Goal: Information Seeking & Learning: Learn about a topic

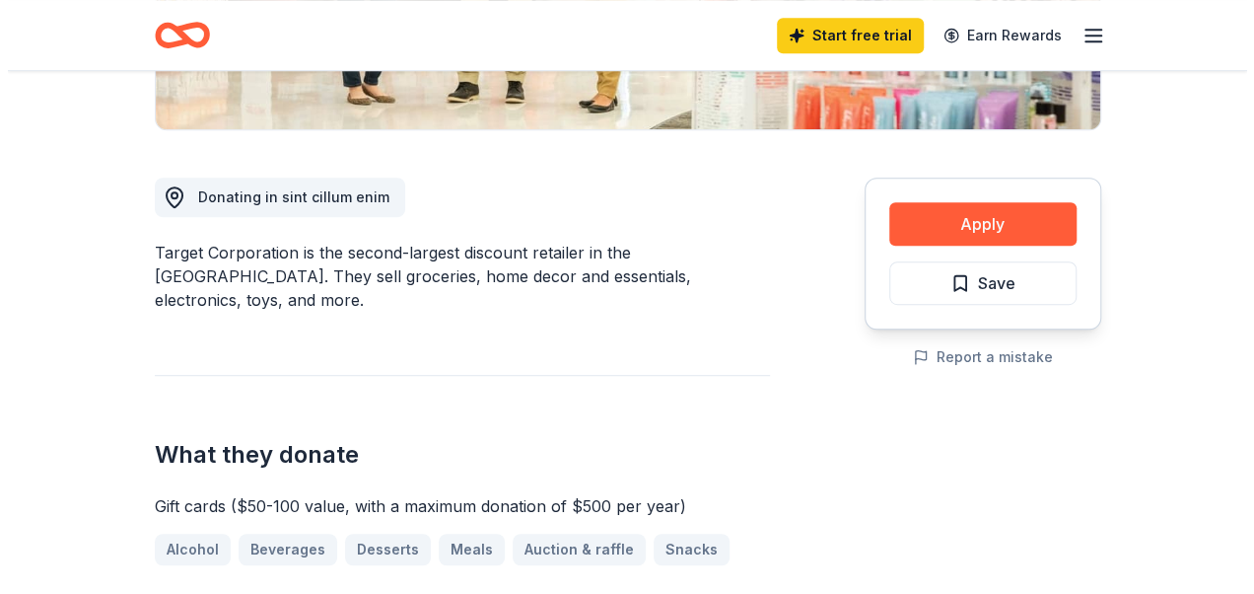
scroll to position [493, 0]
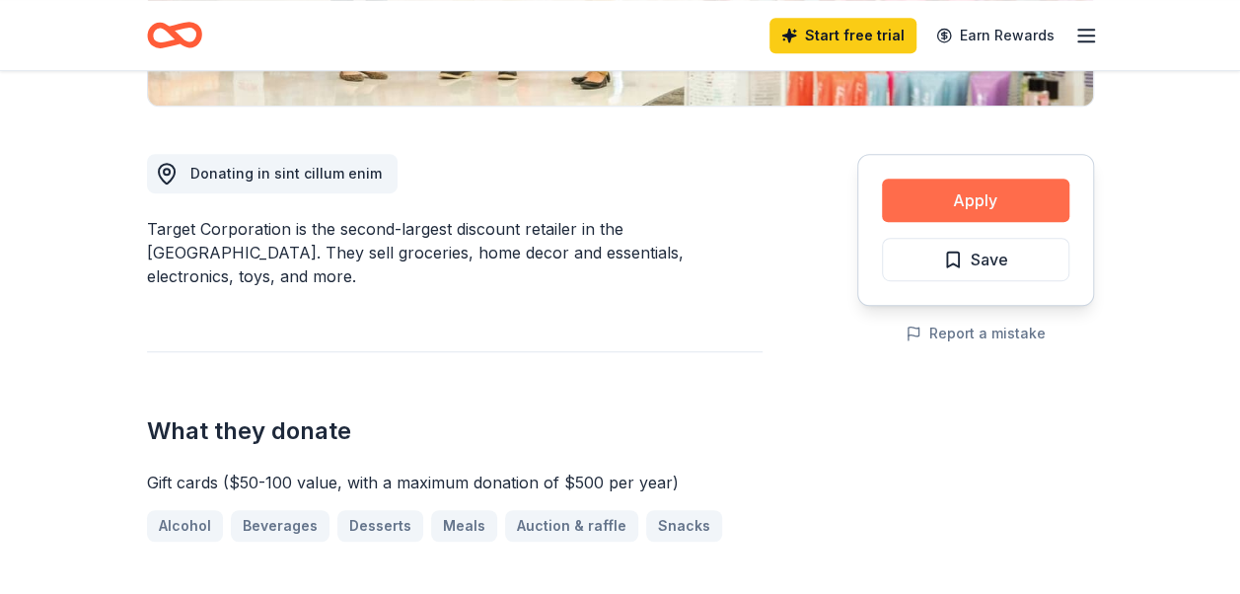
click at [938, 198] on button "Apply" at bounding box center [975, 200] width 187 height 43
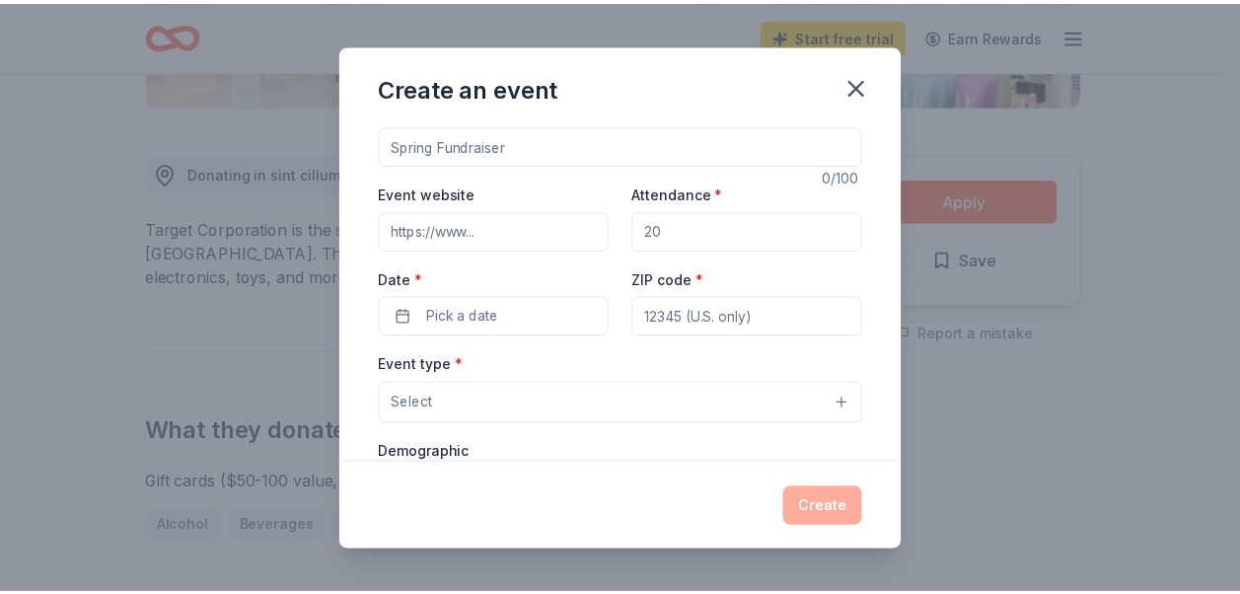
scroll to position [0, 0]
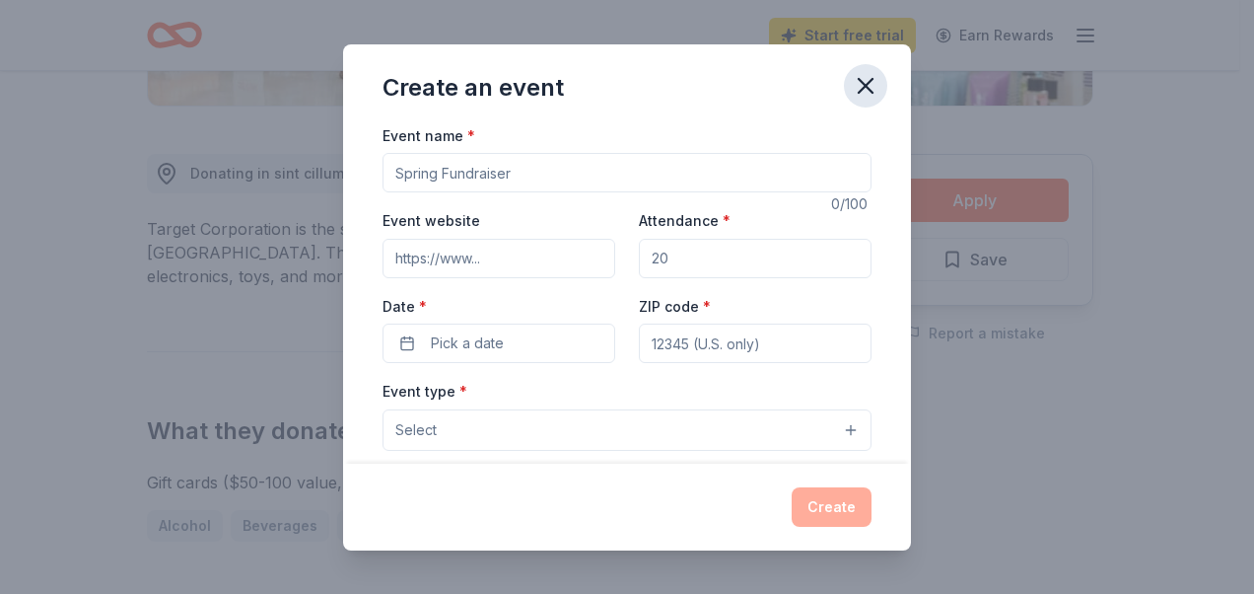
click at [866, 88] on icon "button" at bounding box center [866, 86] width 28 height 28
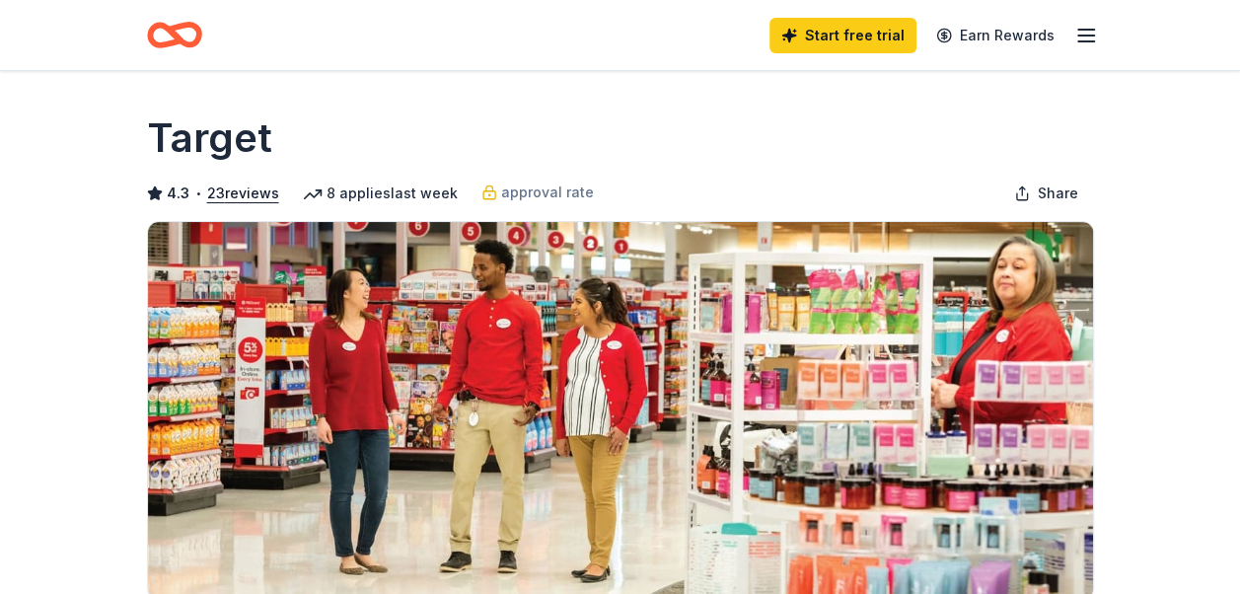
scroll to position [99, 0]
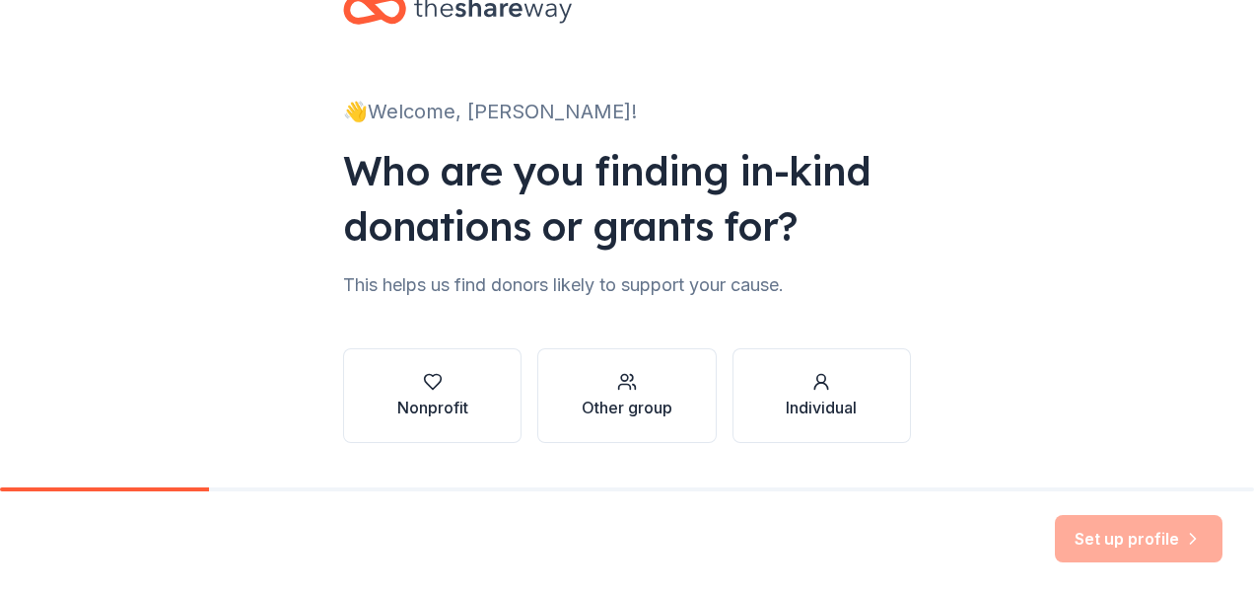
scroll to position [111, 0]
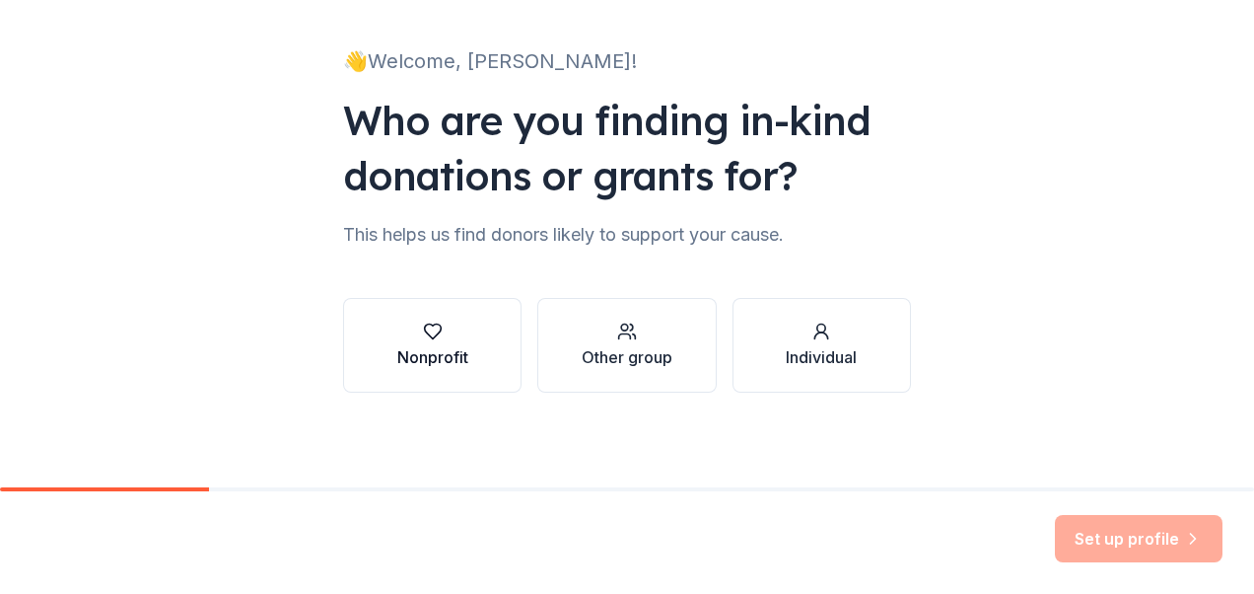
click at [455, 354] on div "Nonprofit" at bounding box center [432, 357] width 71 height 24
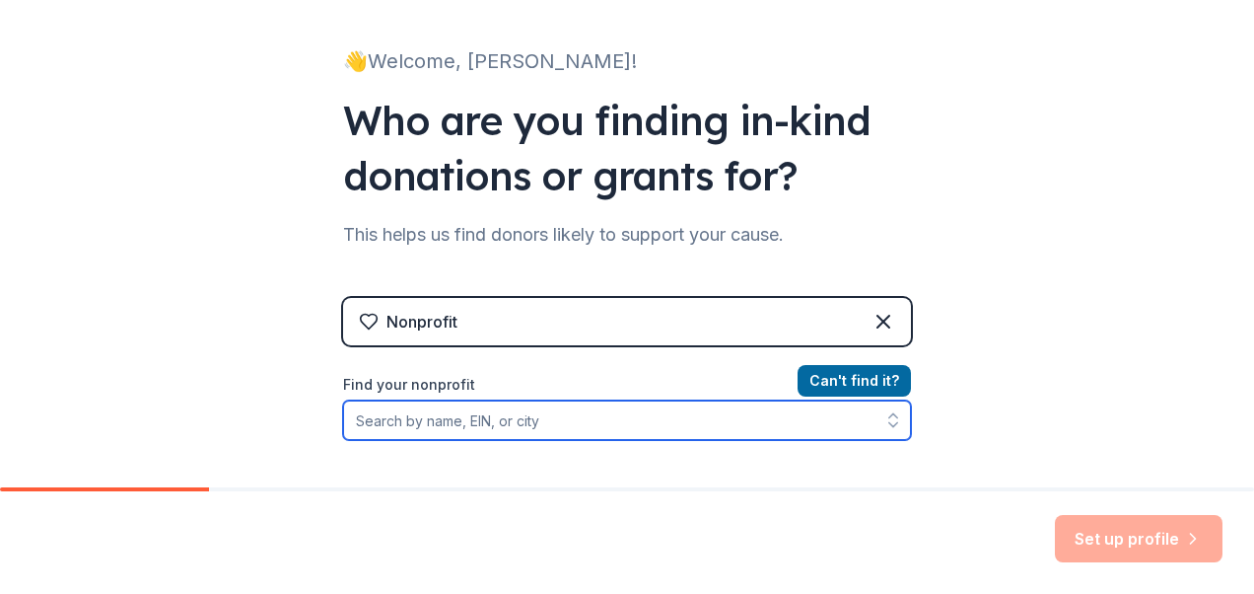
click at [522, 416] on input "Find your nonprofit" at bounding box center [627, 419] width 568 height 39
type input "Somali Family"
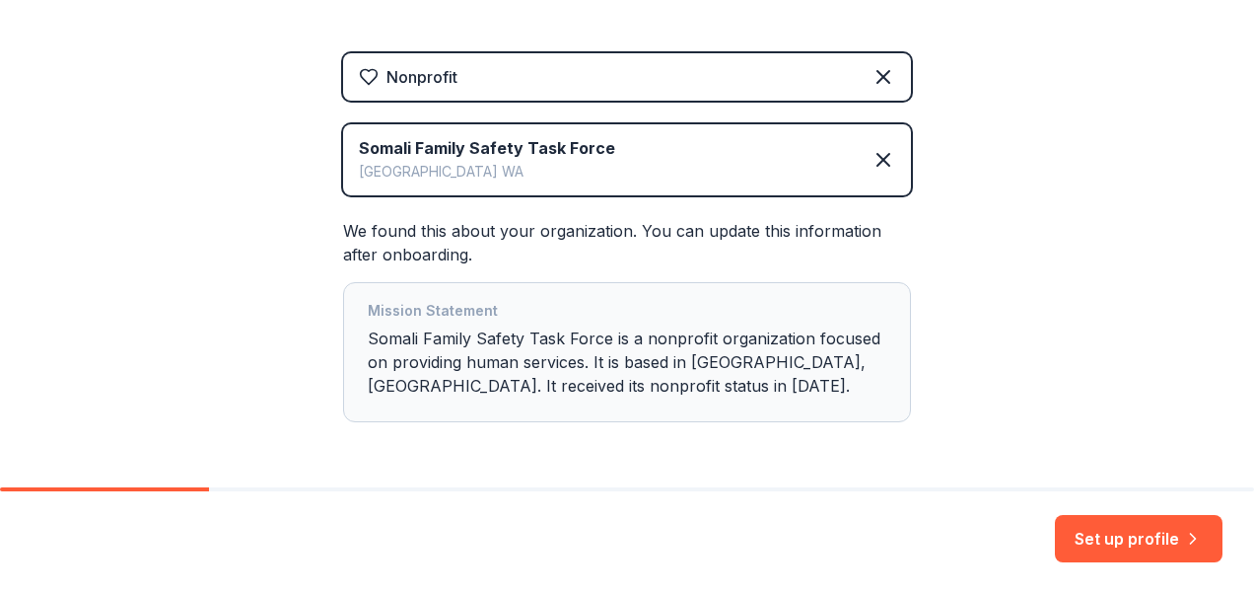
scroll to position [424, 0]
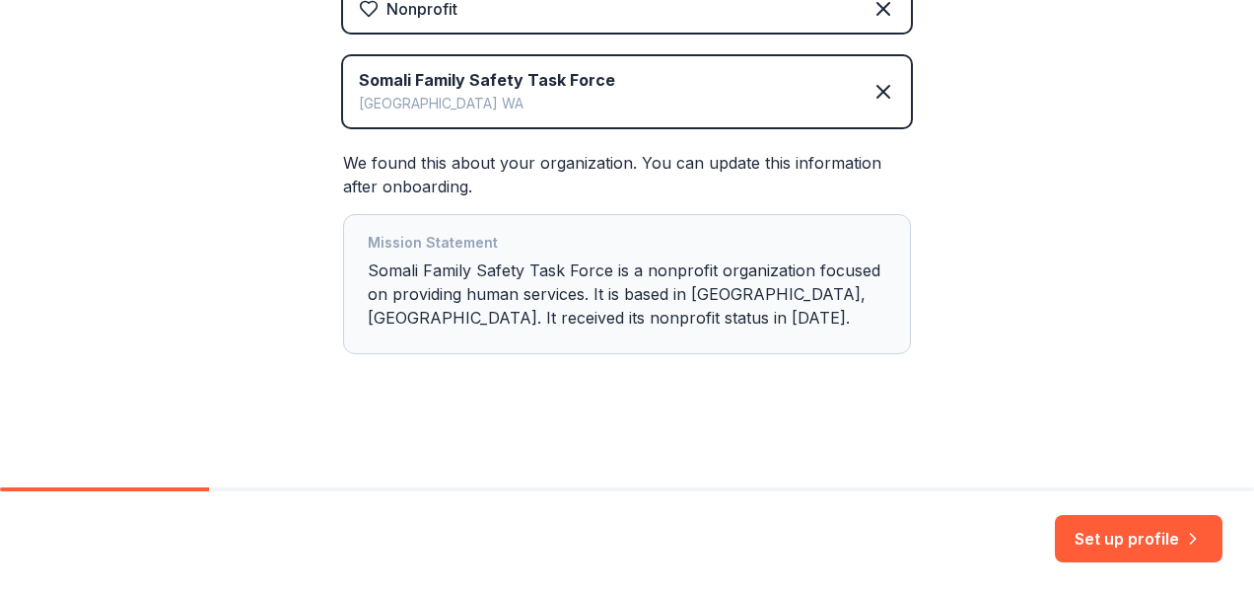
click at [1127, 535] on button "Set up profile" at bounding box center [1139, 538] width 168 height 47
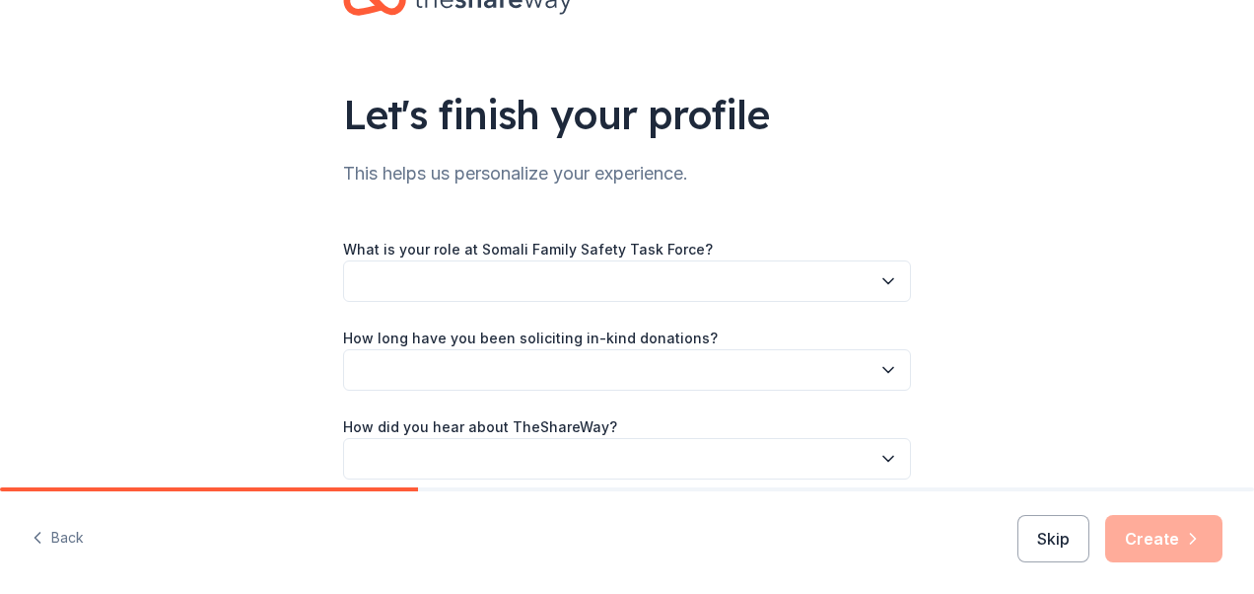
scroll to position [99, 0]
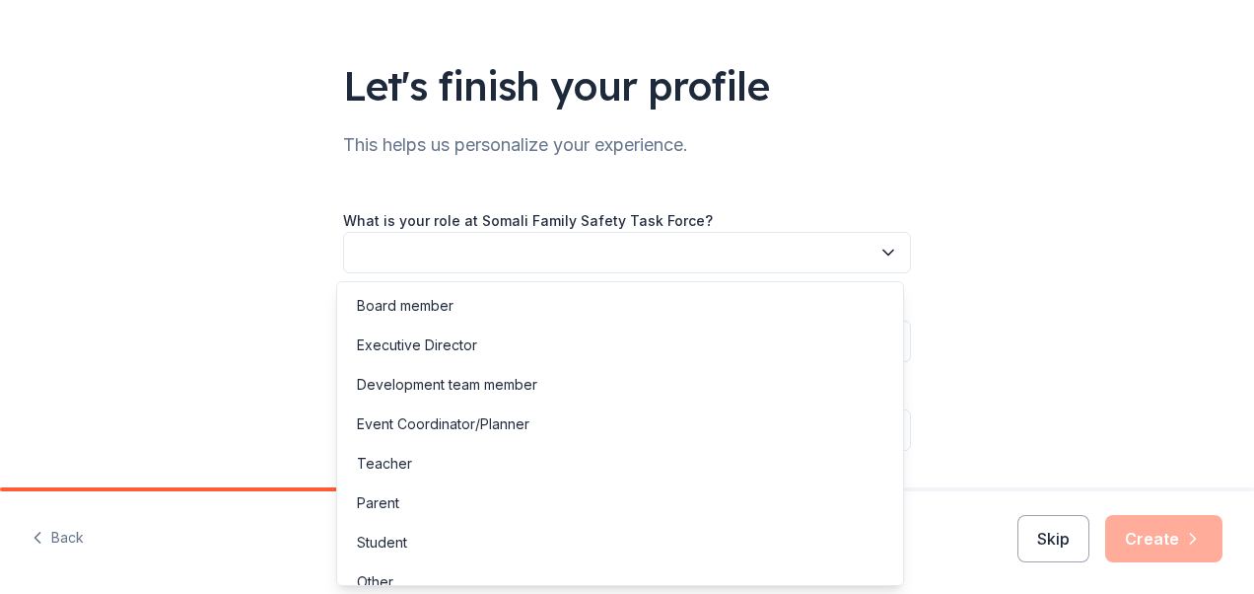
click at [864, 262] on button "button" at bounding box center [627, 252] width 568 height 41
click at [677, 385] on div "Development team member" at bounding box center [620, 384] width 558 height 39
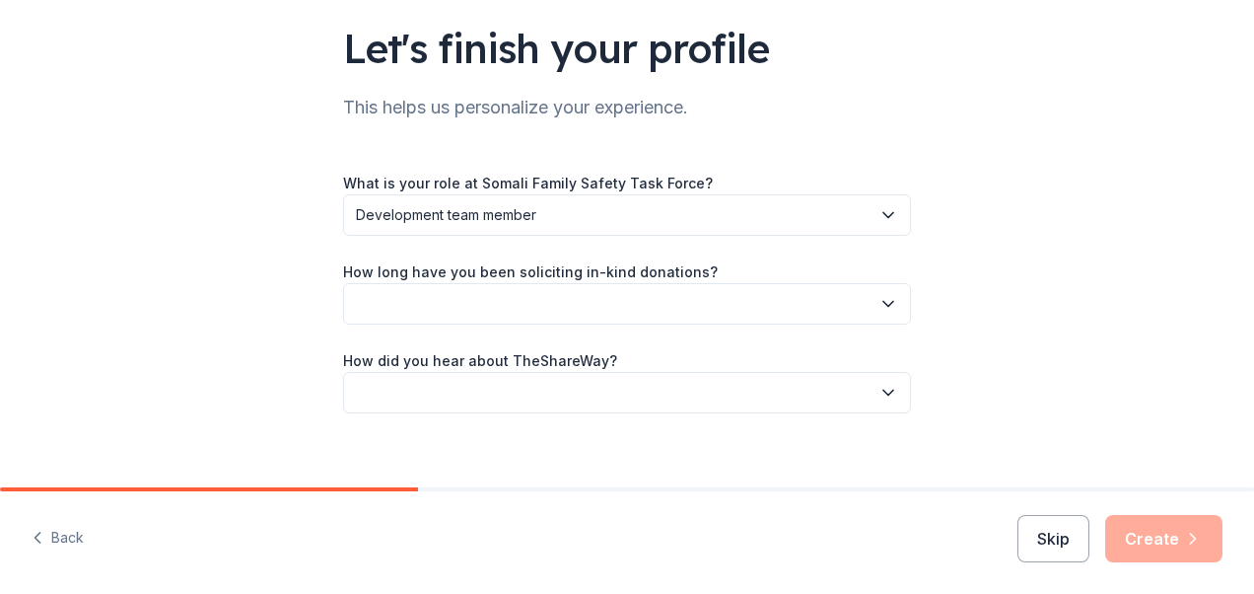
scroll to position [157, 0]
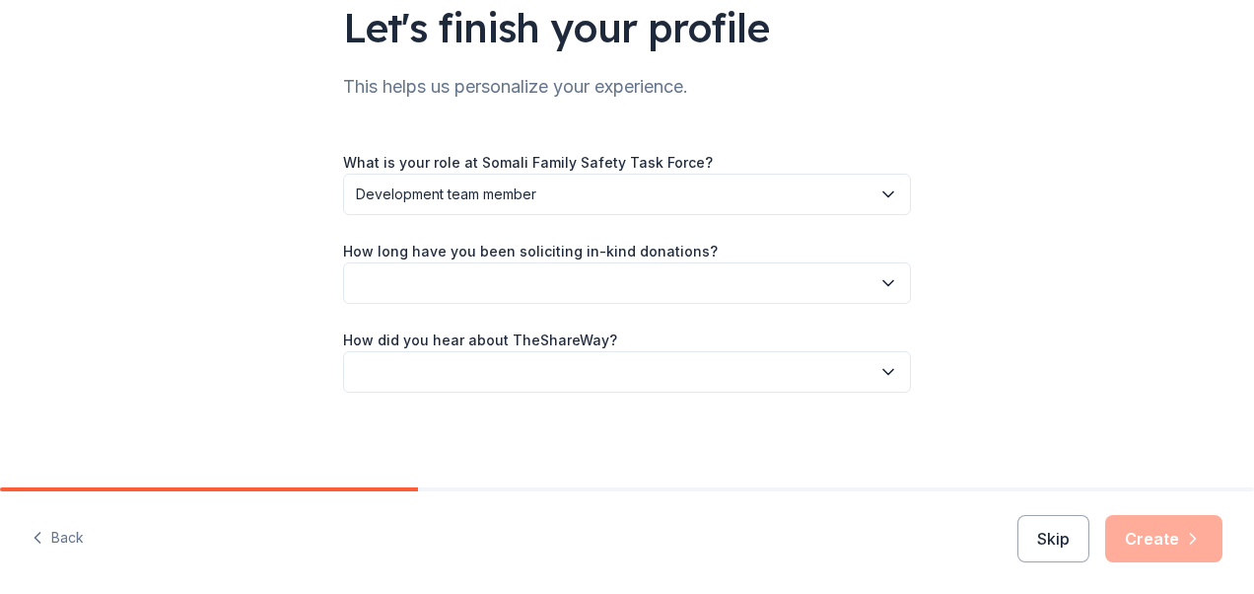
click at [703, 277] on button "button" at bounding box center [627, 282] width 568 height 41
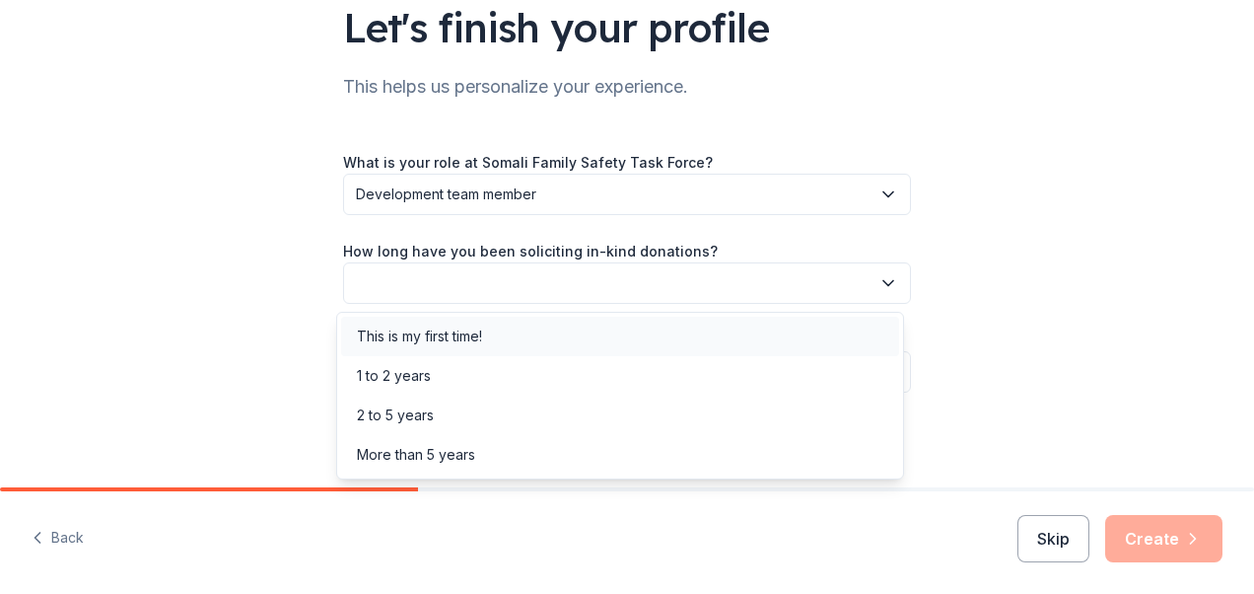
click at [675, 342] on div "This is my first time!" at bounding box center [620, 336] width 558 height 39
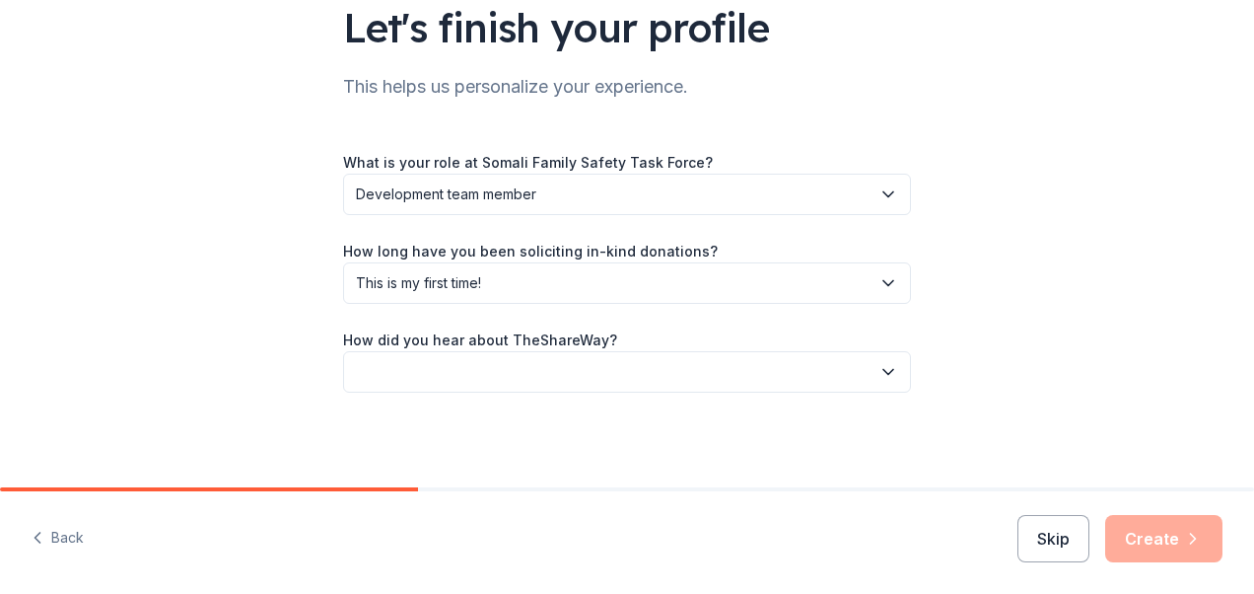
click at [669, 362] on button "button" at bounding box center [627, 371] width 568 height 41
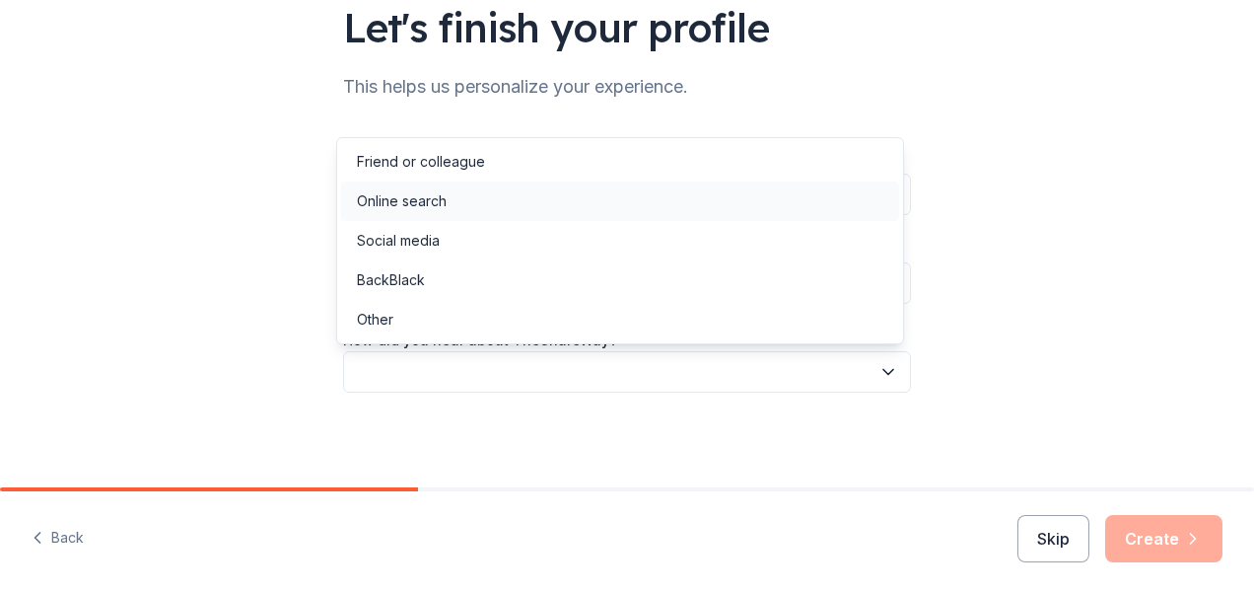
click at [448, 188] on div "Online search" at bounding box center [620, 200] width 558 height 39
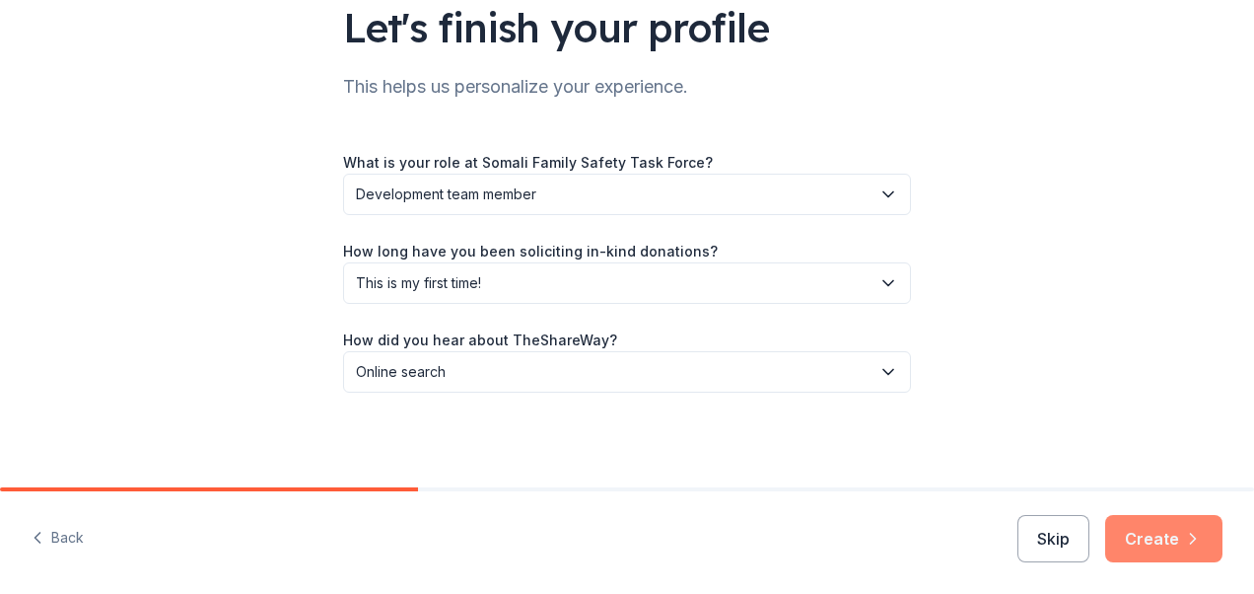
click at [1143, 543] on button "Create" at bounding box center [1164, 538] width 117 height 47
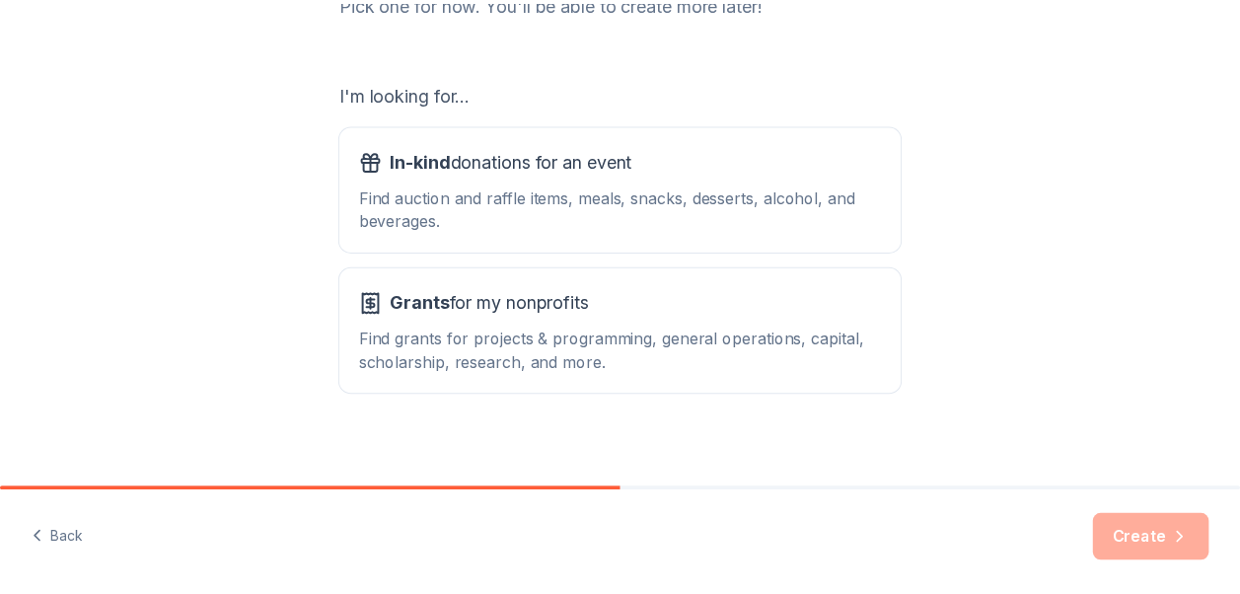
scroll to position [309, 0]
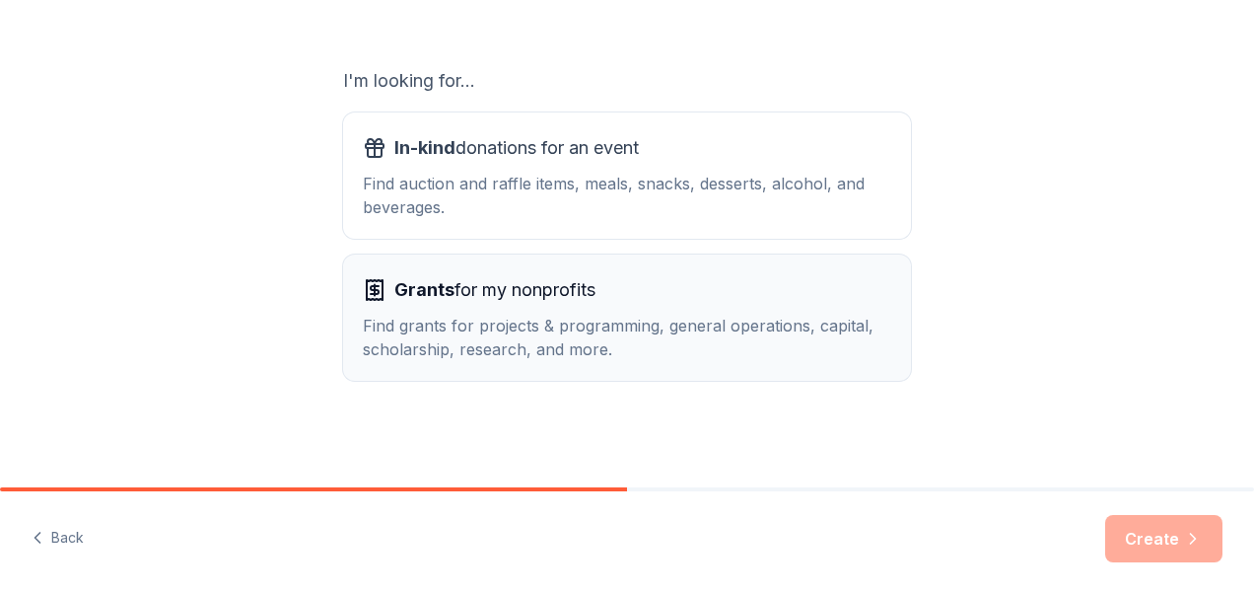
click at [507, 310] on div "Grants for my nonprofits Find grants for projects & programming, general operat…" at bounding box center [627, 317] width 529 height 87
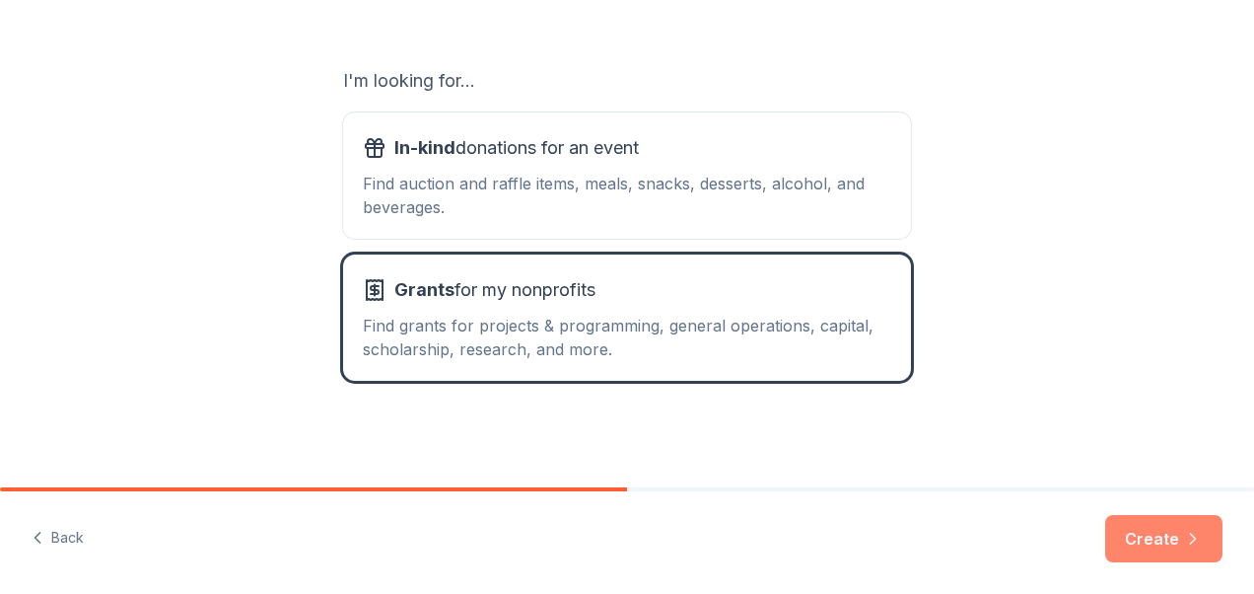
click at [1110, 520] on button "Create" at bounding box center [1164, 538] width 117 height 47
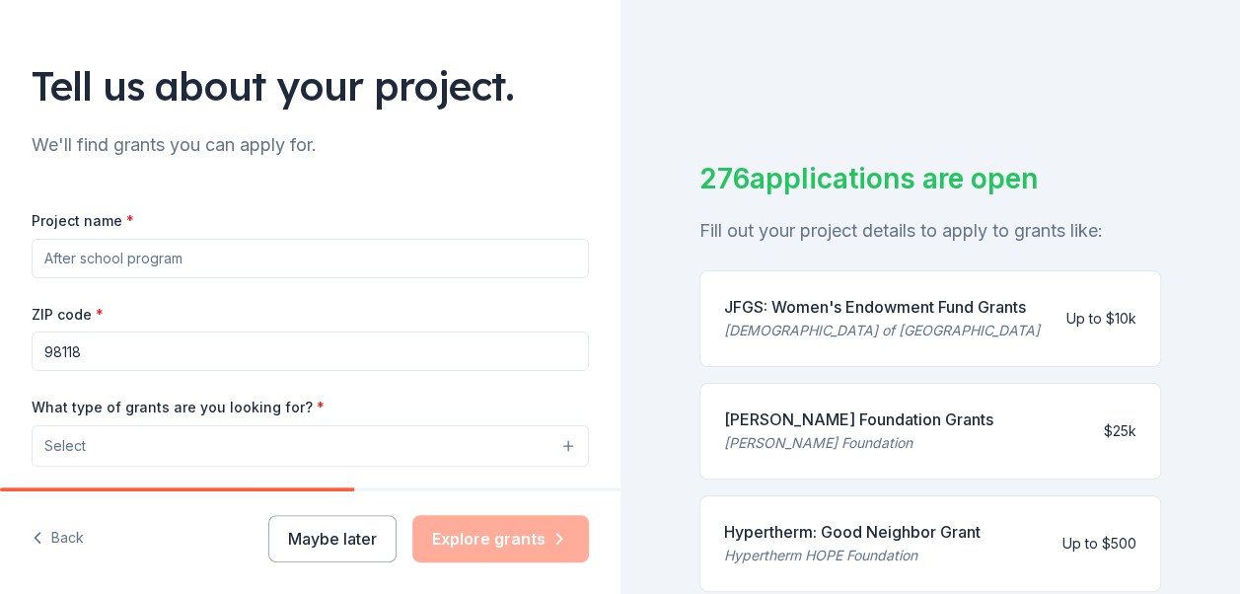
scroll to position [296, 0]
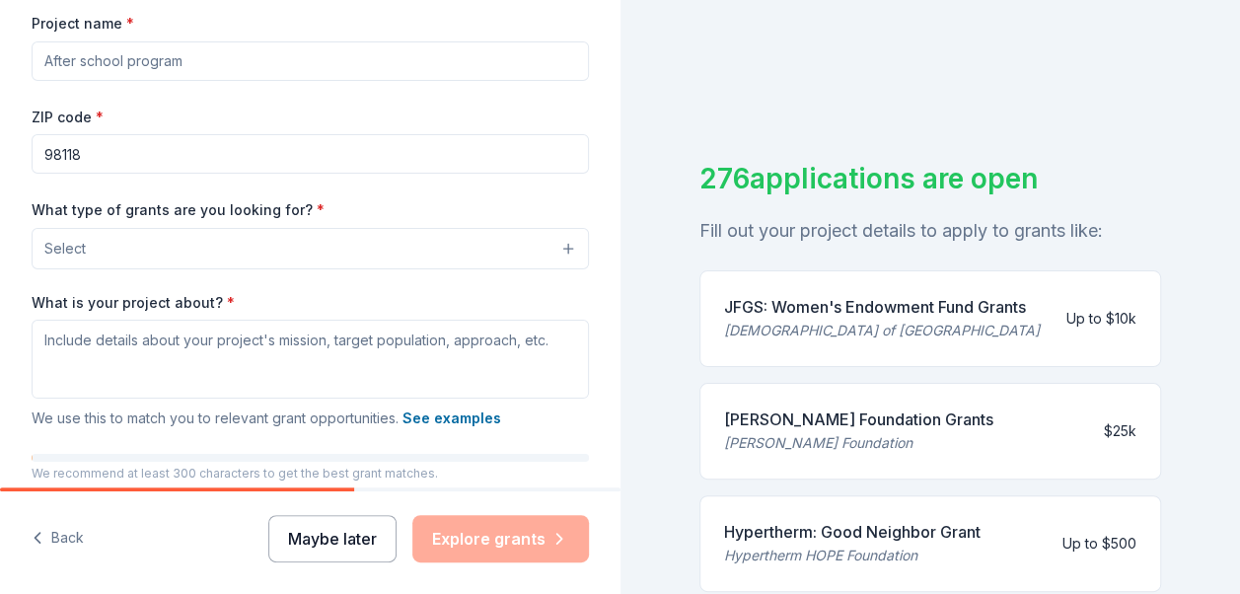
click at [353, 529] on button "Maybe later" at bounding box center [332, 538] width 128 height 47
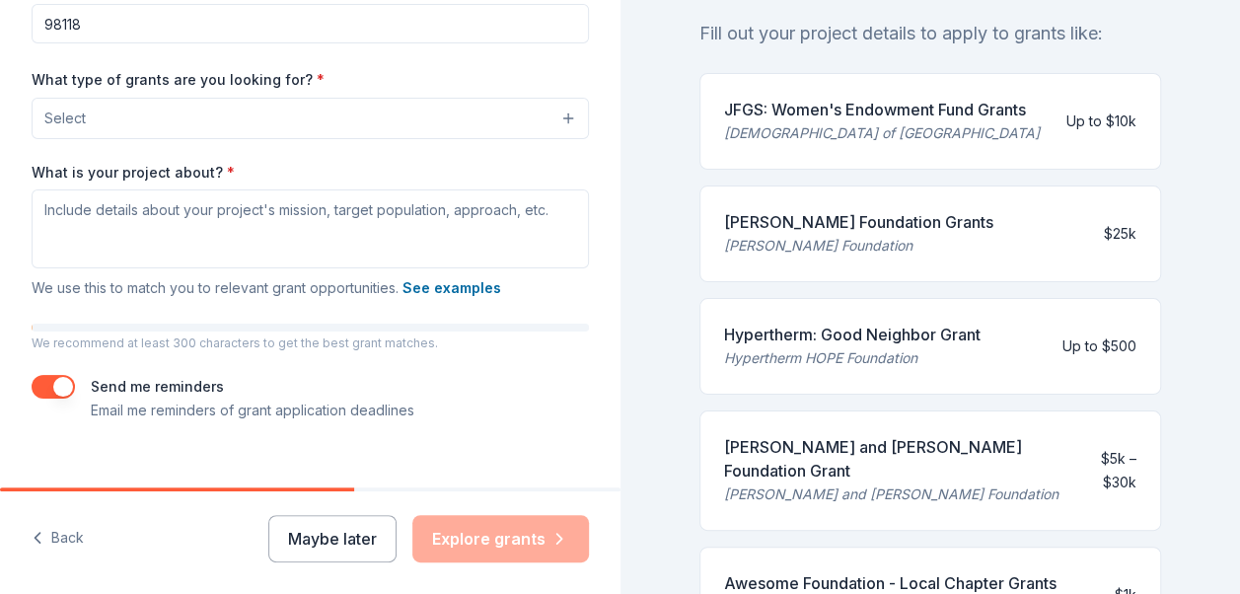
scroll to position [454, 0]
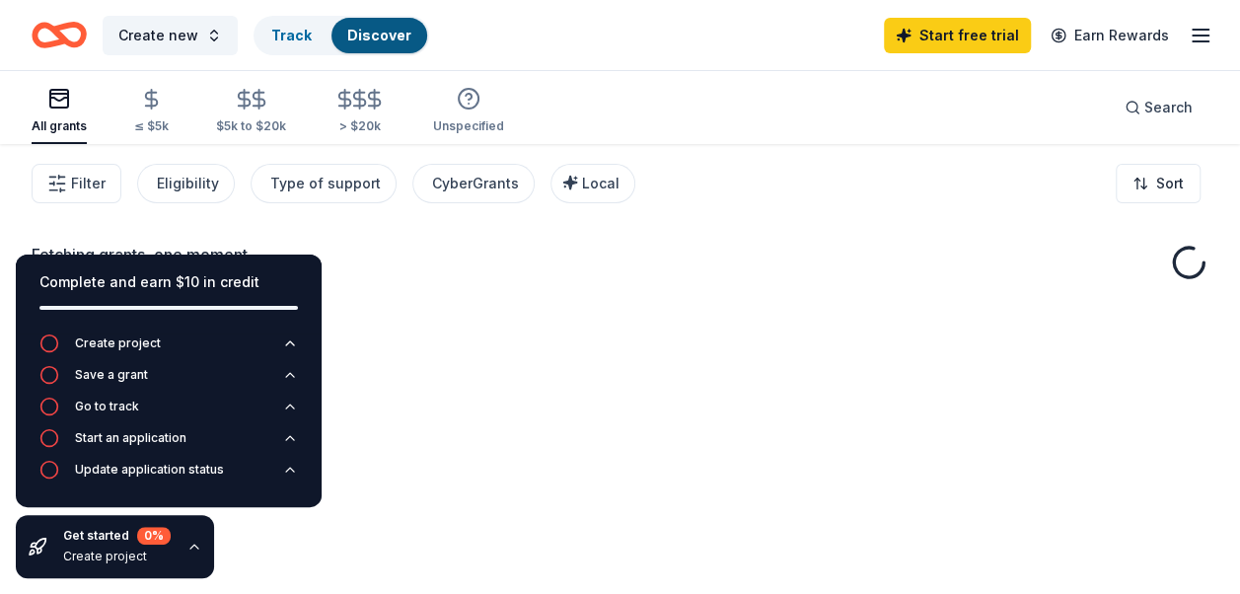
click at [341, 525] on div "Fetching grants, one moment..." at bounding box center [620, 441] width 1240 height 594
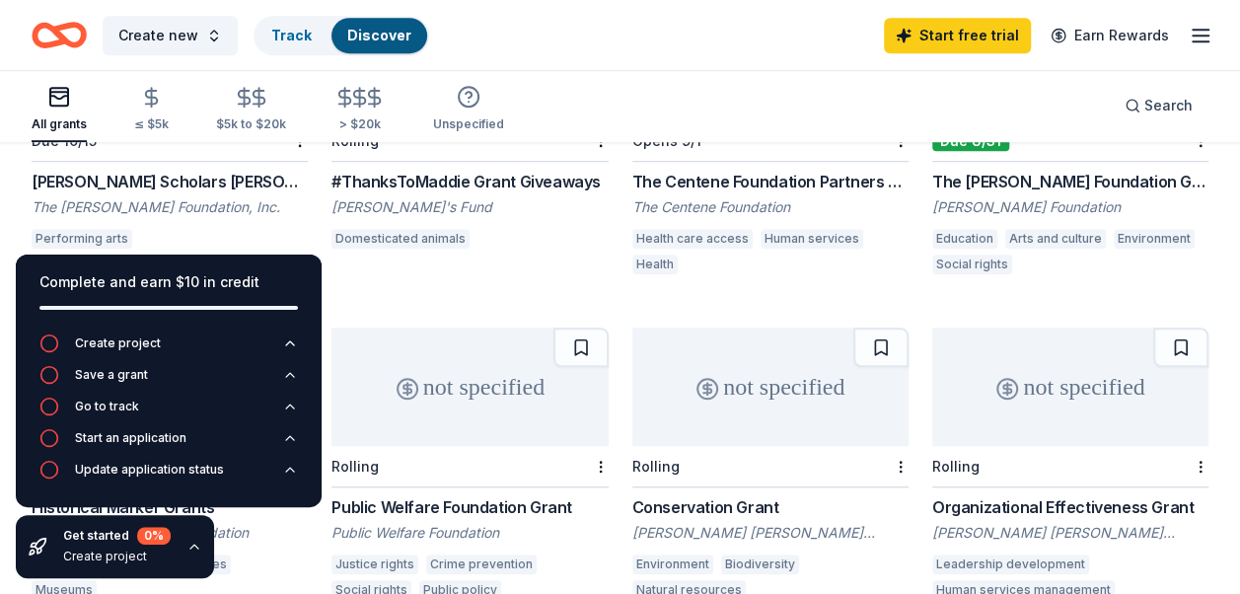
scroll to position [690, 0]
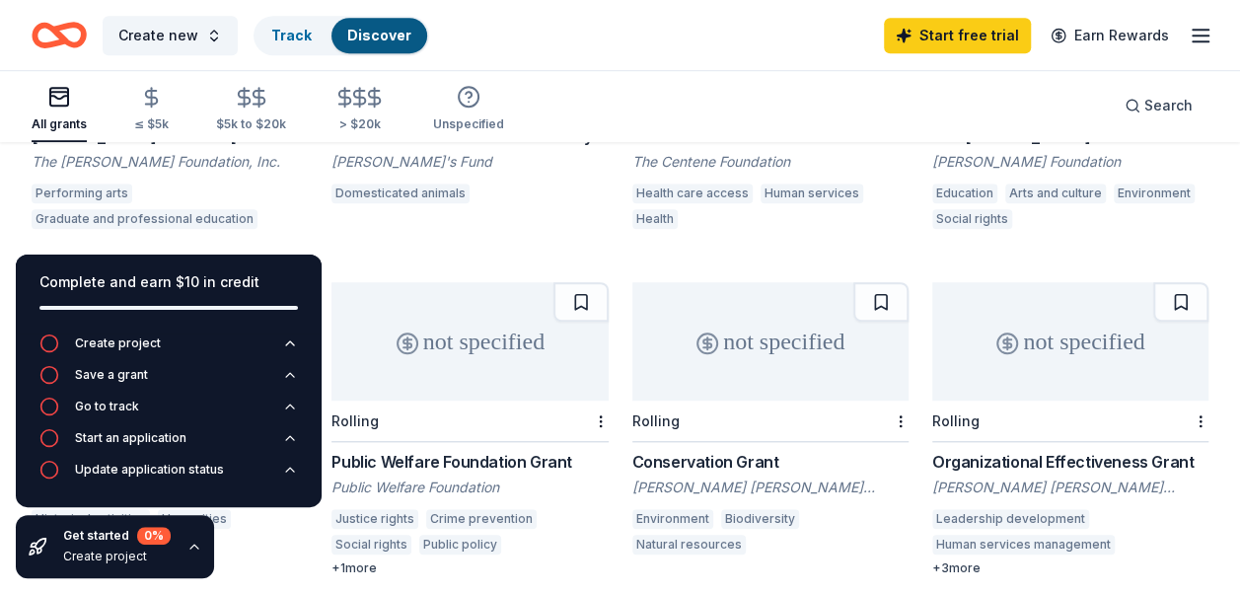
click at [189, 543] on icon "button" at bounding box center [194, 546] width 16 height 16
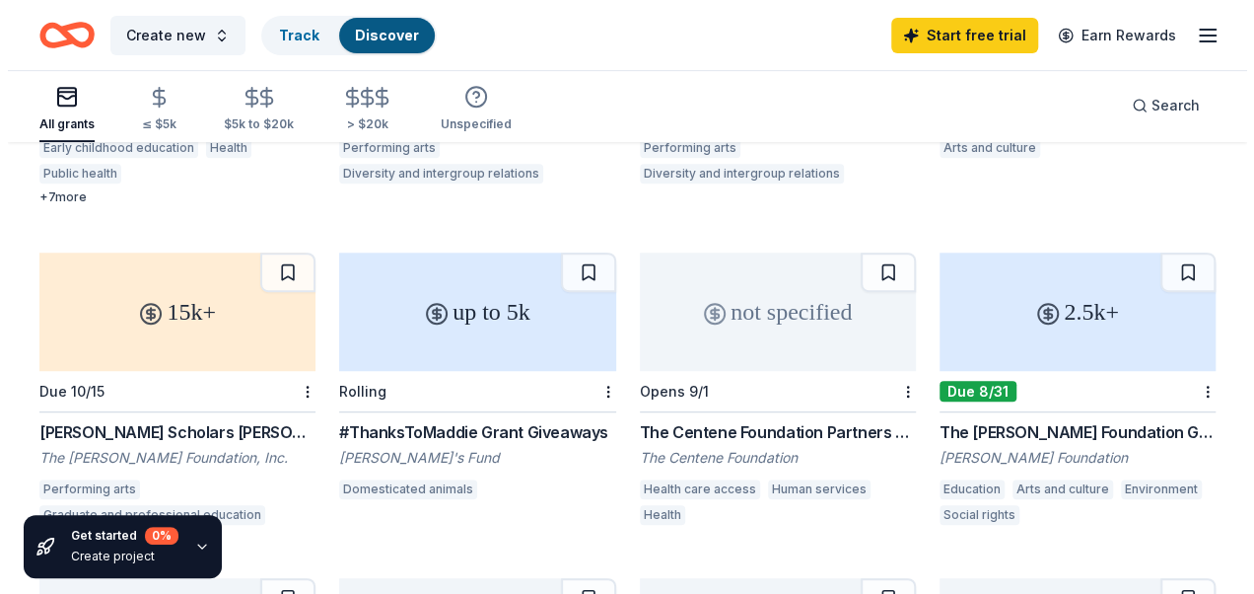
scroll to position [0, 0]
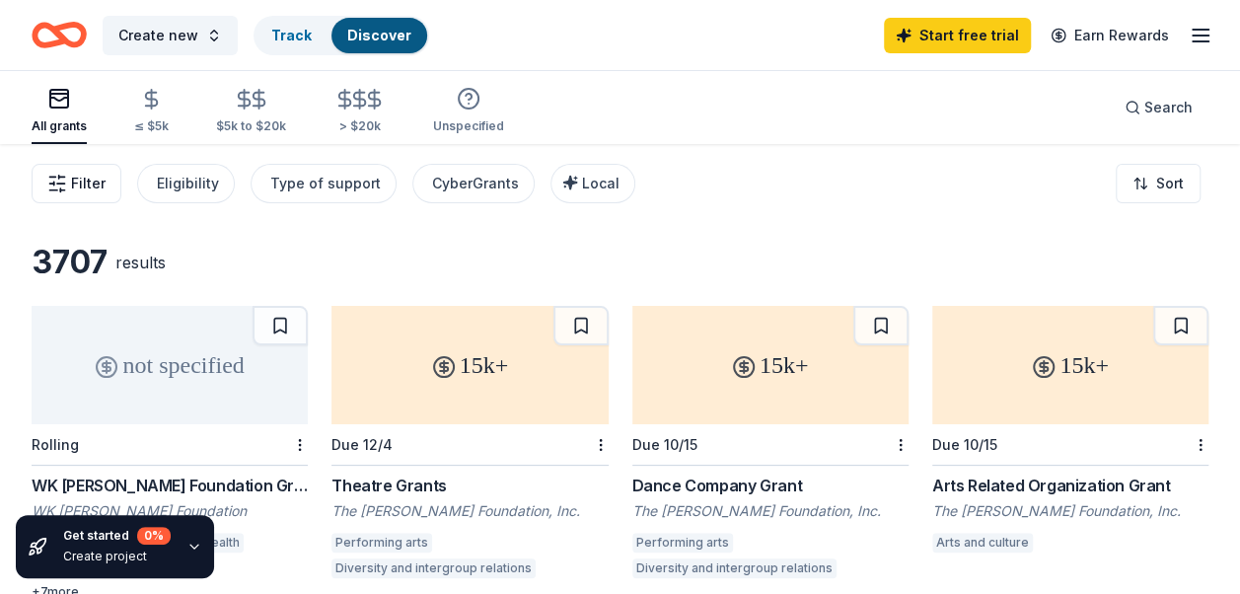
click at [77, 176] on span "Filter" at bounding box center [88, 184] width 35 height 24
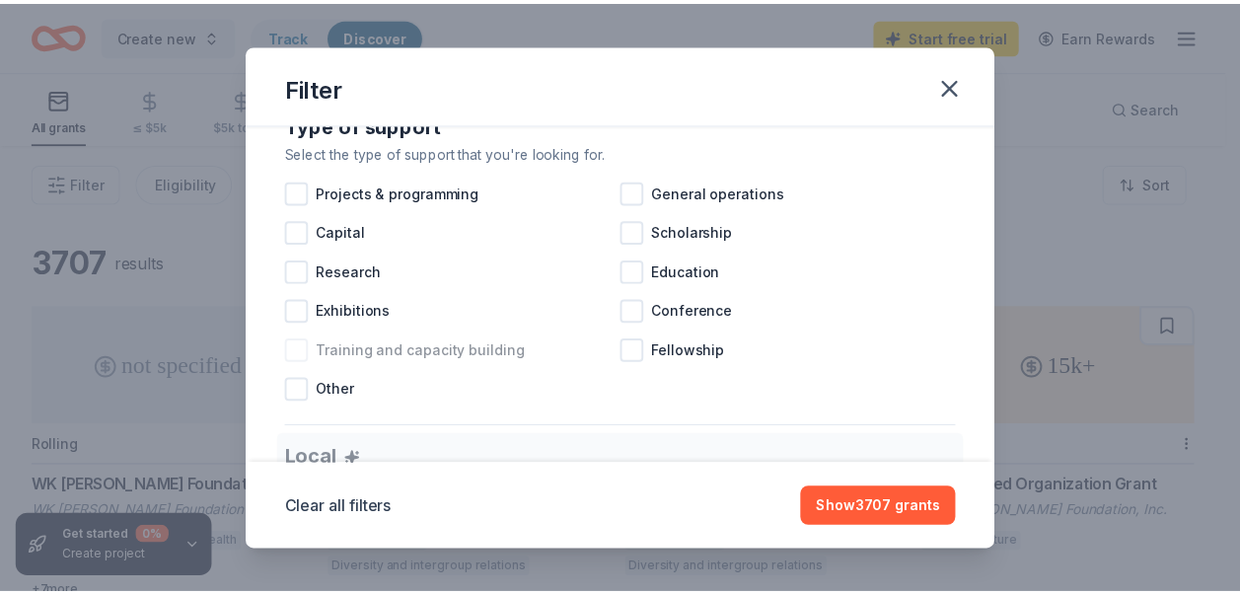
scroll to position [789, 0]
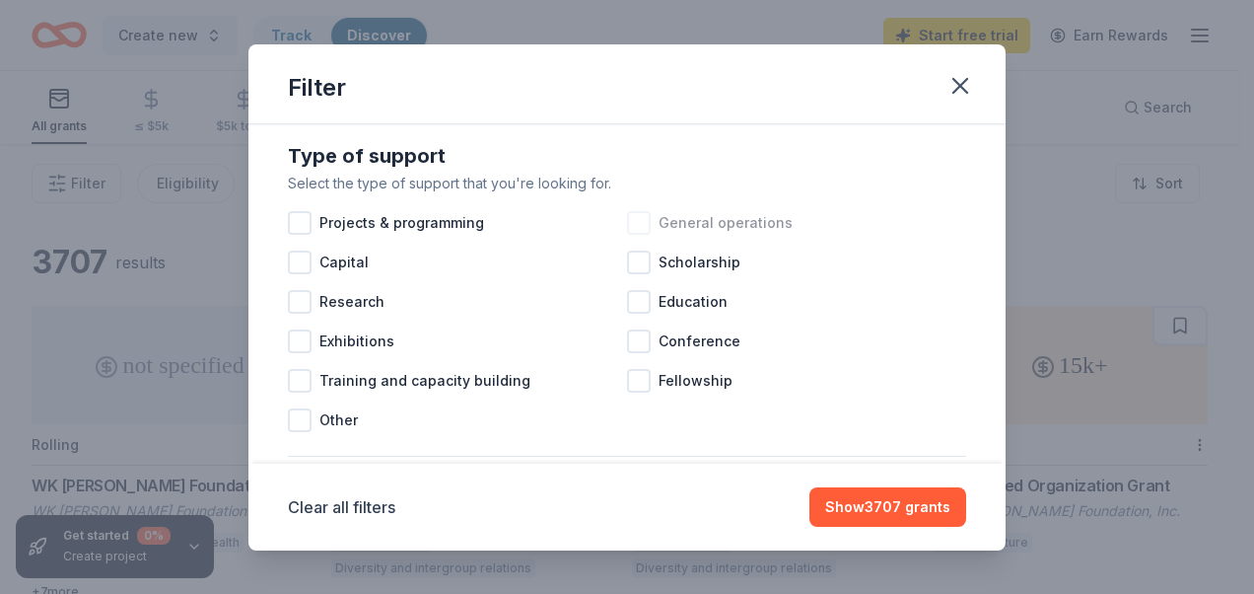
click at [659, 235] on span "General operations" at bounding box center [726, 223] width 134 height 24
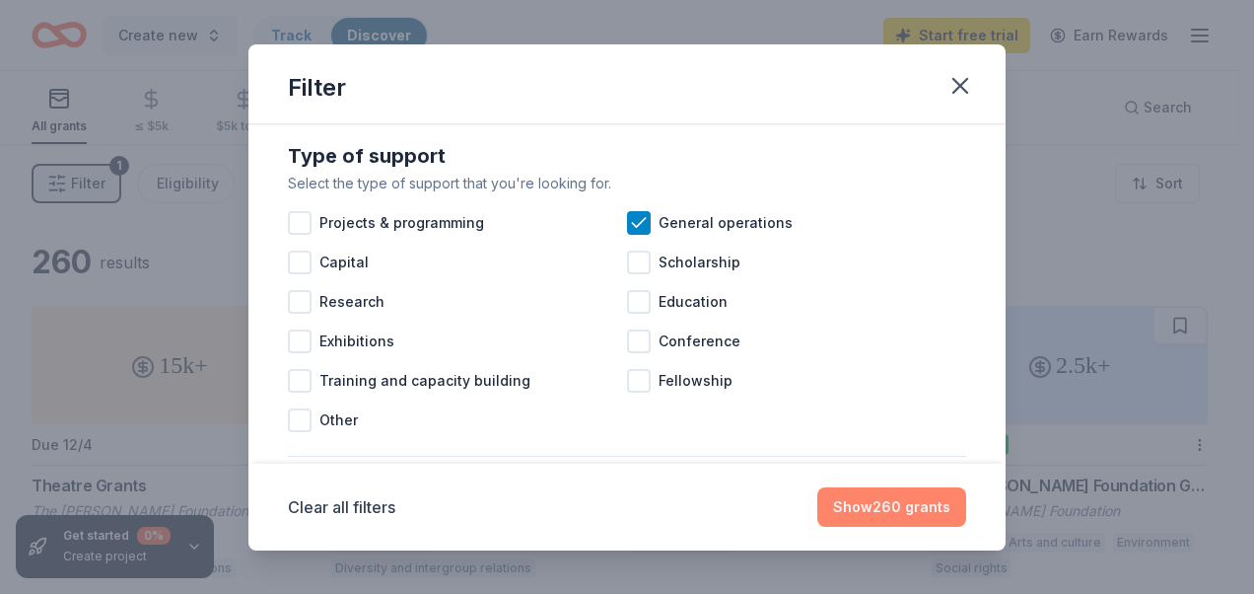
click at [902, 502] on button "Show 260 grants" at bounding box center [892, 506] width 149 height 39
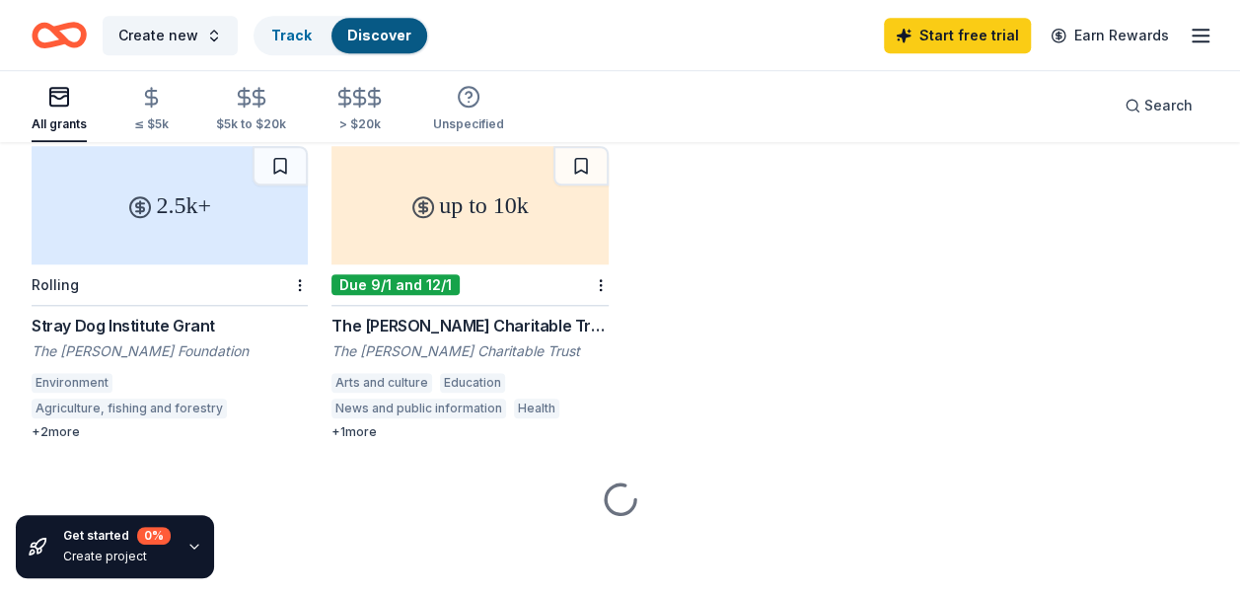
scroll to position [832, 0]
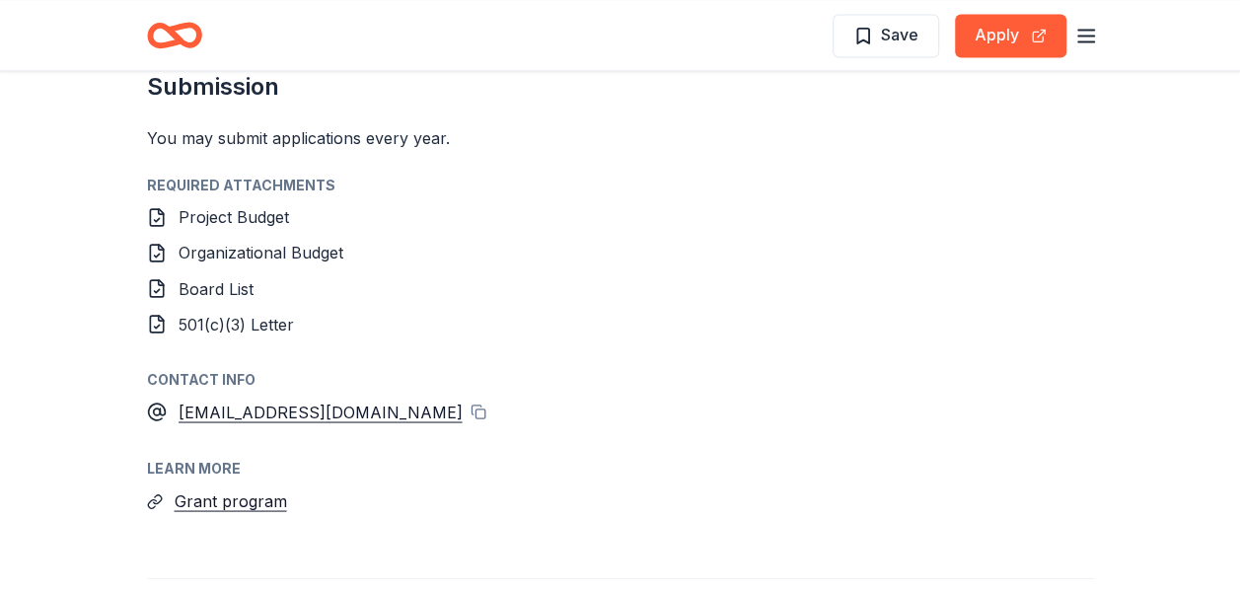
scroll to position [1677, 0]
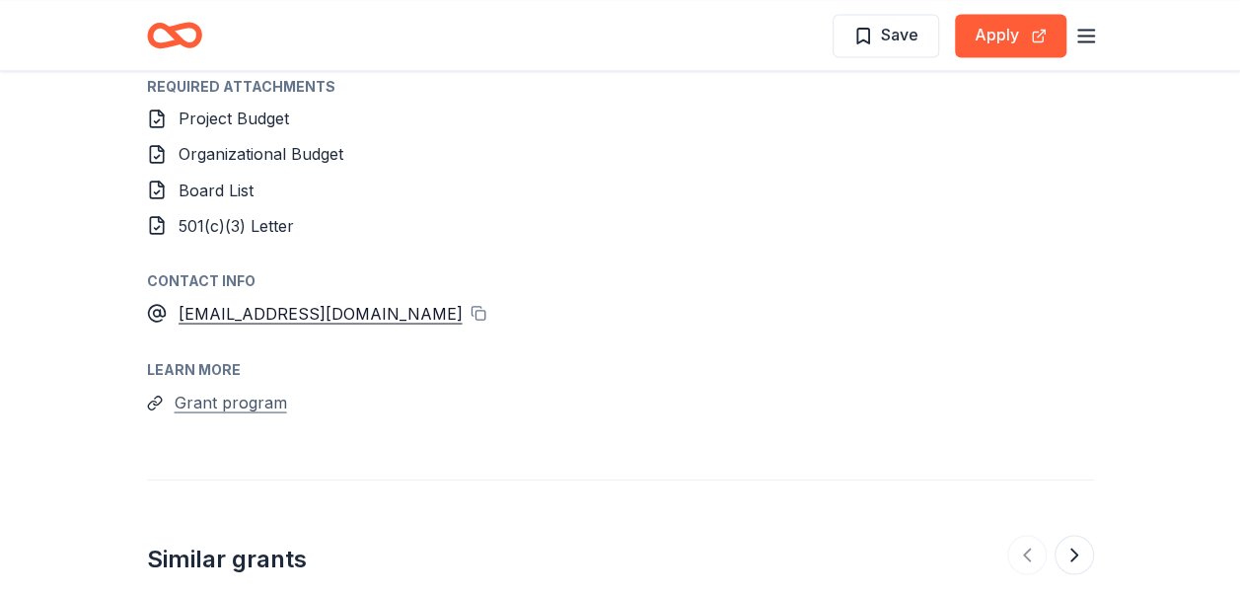
click at [244, 391] on button "Grant program" at bounding box center [231, 402] width 112 height 26
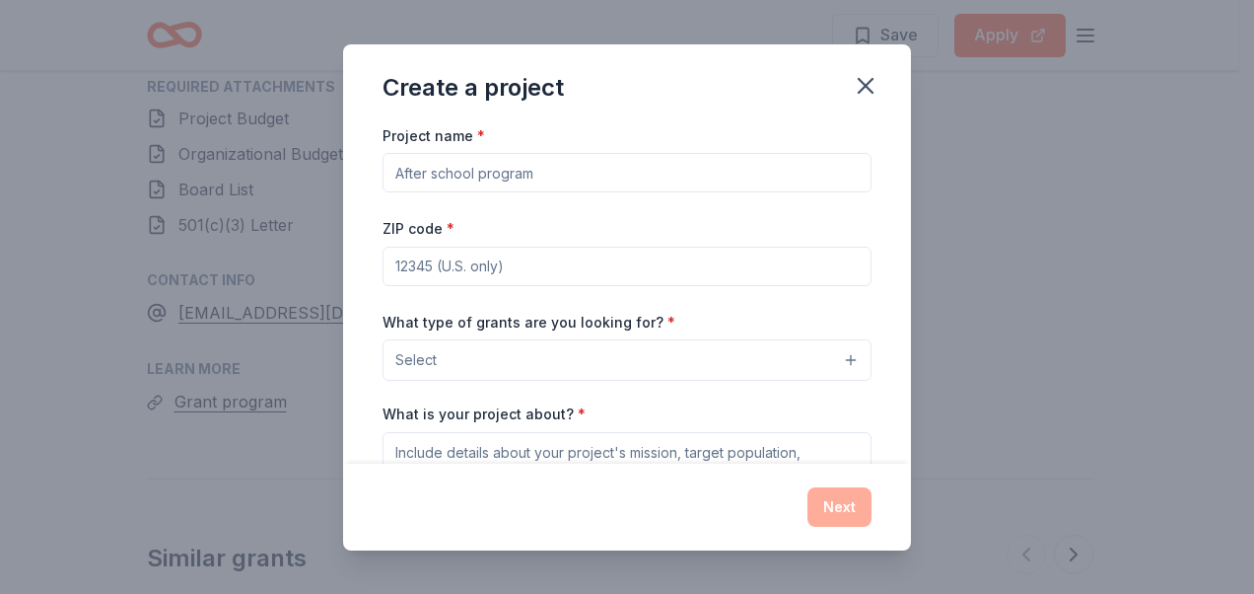
click at [841, 73] on div "Create a project" at bounding box center [627, 83] width 568 height 79
click at [866, 77] on icon "button" at bounding box center [866, 86] width 28 height 28
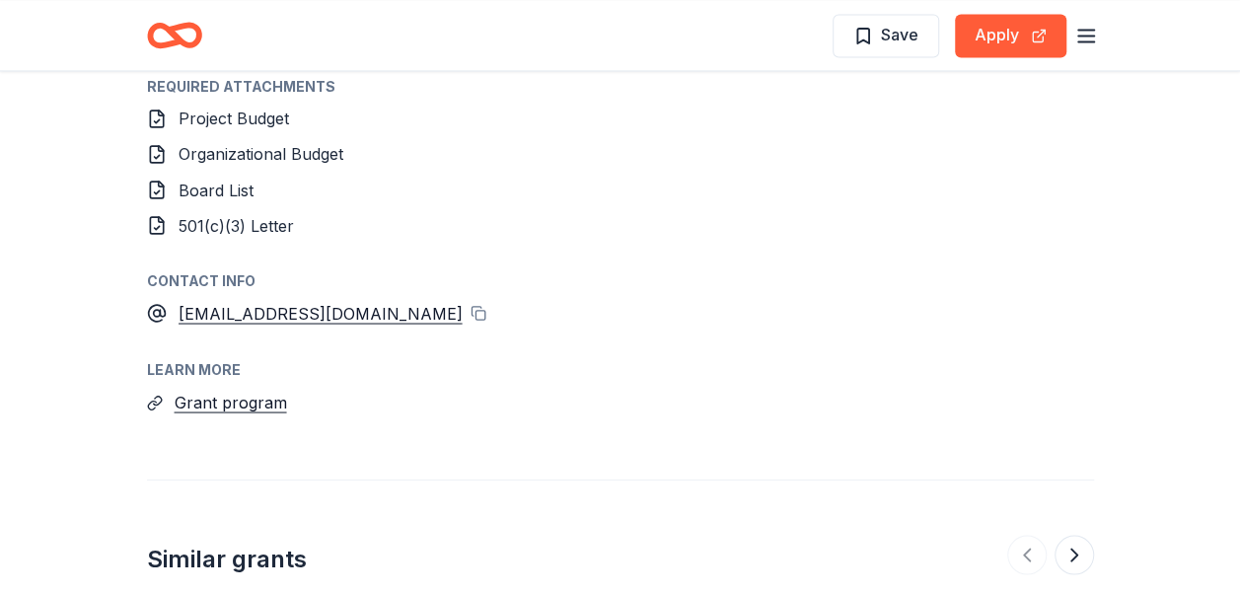
drag, startPoint x: 207, startPoint y: 399, endPoint x: 128, endPoint y: 423, distance: 82.4
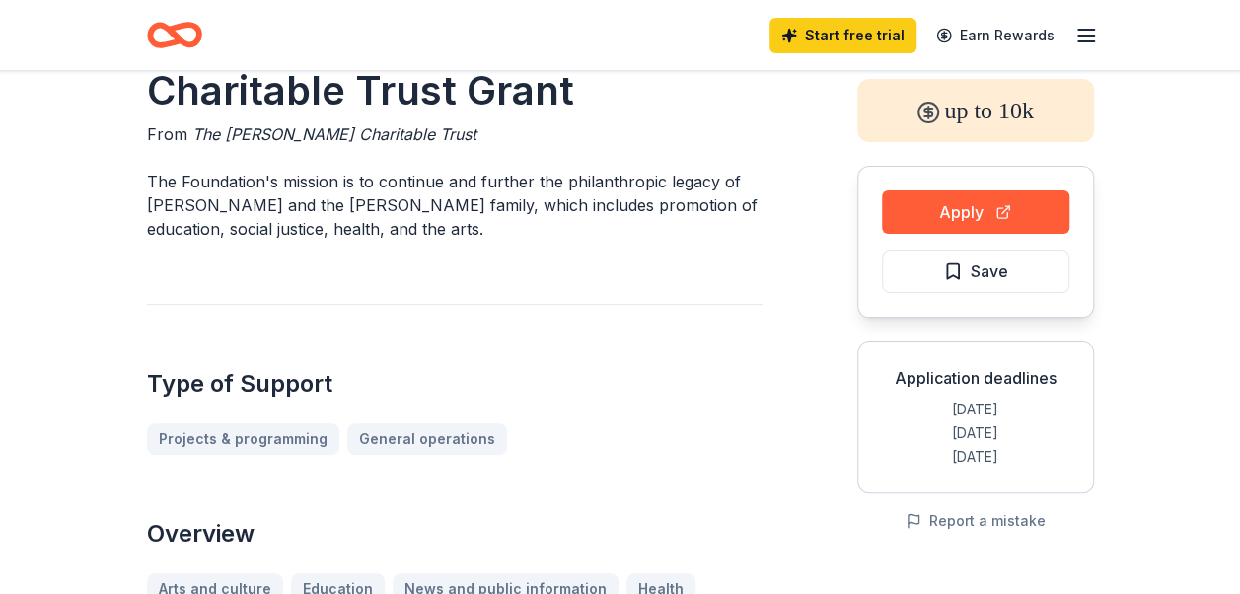
scroll to position [0, 0]
